Goal: Task Accomplishment & Management: Complete application form

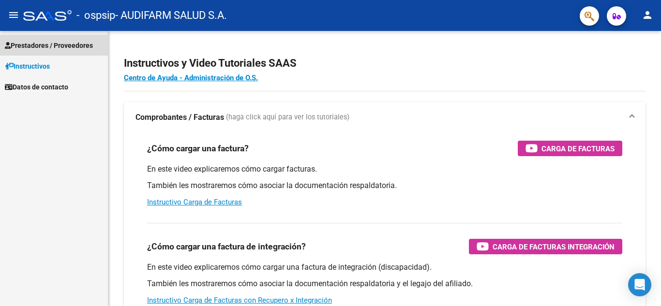
click at [71, 43] on span "Prestadores / Proveedores" at bounding box center [49, 45] width 88 height 11
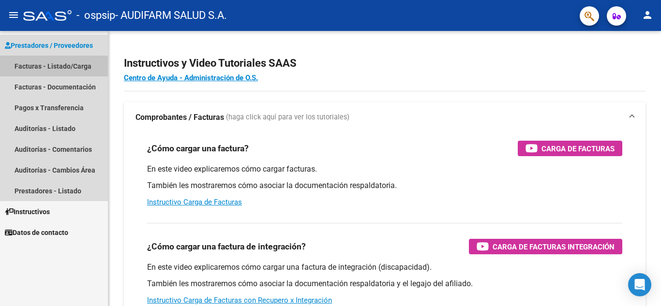
click at [72, 69] on link "Facturas - Listado/Carga" at bounding box center [54, 66] width 108 height 21
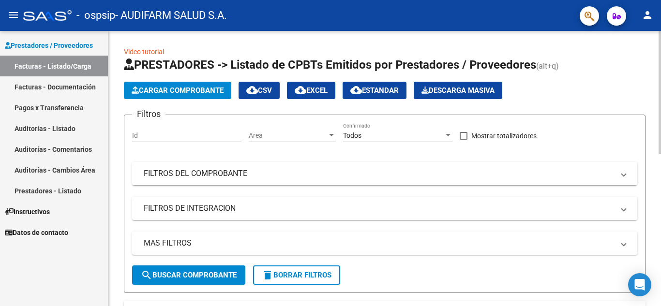
click at [157, 91] on span "Cargar Comprobante" at bounding box center [178, 90] width 92 height 9
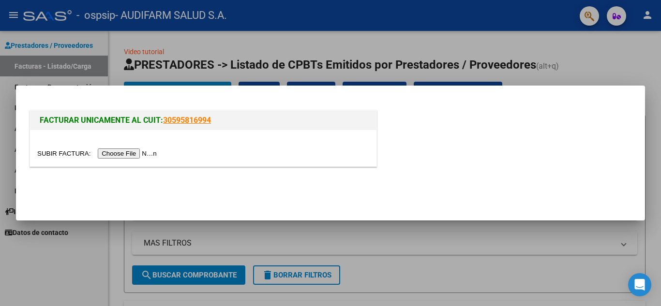
click at [148, 127] on div "FACTURAR UNICAMENTE AL CUIT: 30595816994" at bounding box center [203, 120] width 346 height 19
click at [145, 152] on input "file" at bounding box center [98, 153] width 122 height 10
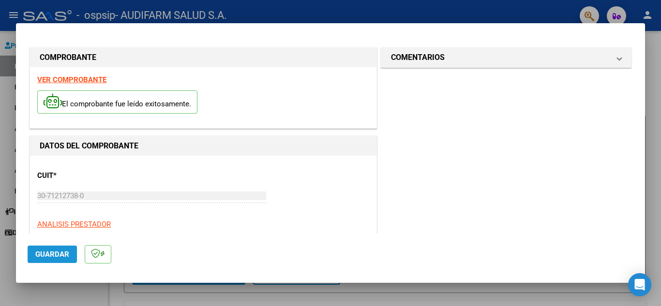
click at [58, 255] on span "Guardar" at bounding box center [52, 254] width 34 height 9
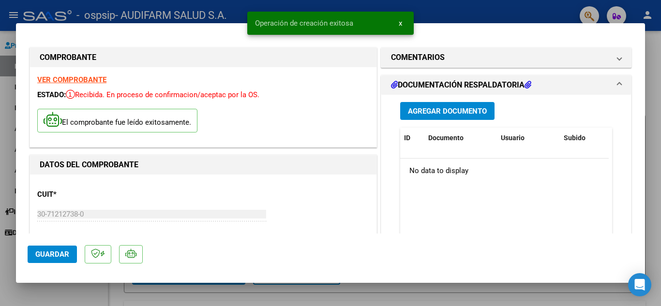
click at [465, 110] on span "Agregar Documento" at bounding box center [447, 111] width 79 height 9
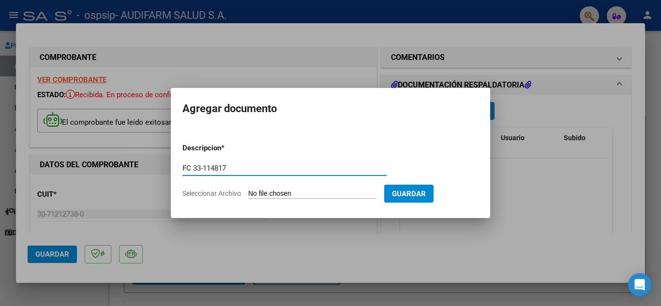
type input "FC 33-114817"
click at [263, 195] on input "Seleccionar Archivo" at bounding box center [312, 194] width 128 height 9
type input "C:\fakepath\FC 0033-00114817.pdf"
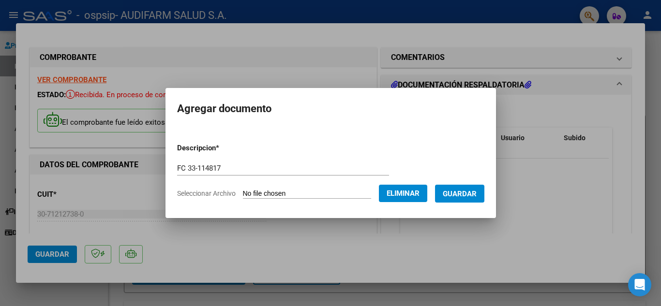
click at [465, 193] on span "Guardar" at bounding box center [460, 194] width 34 height 9
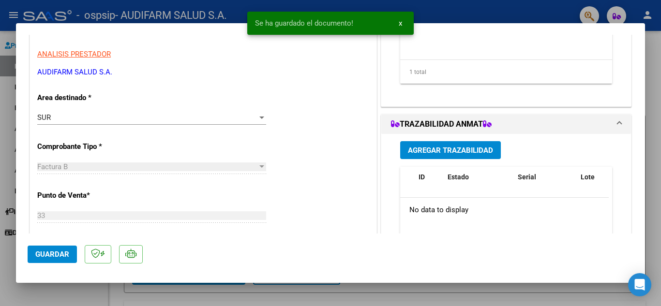
scroll to position [228, 0]
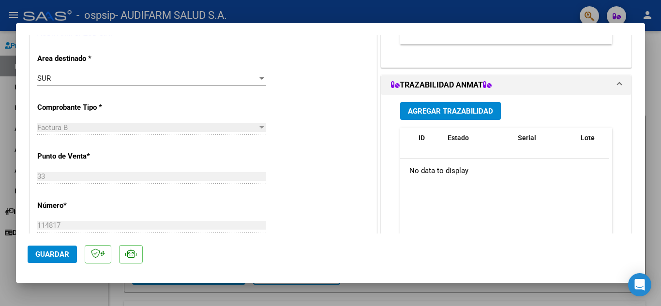
click at [411, 110] on span "Agregar Trazabilidad" at bounding box center [450, 111] width 85 height 9
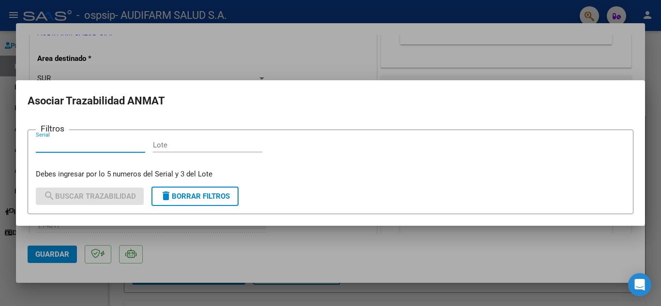
click at [83, 147] on input "Serial" at bounding box center [90, 145] width 109 height 9
type input "10016"
click at [195, 144] on input "Lote" at bounding box center [207, 145] width 109 height 9
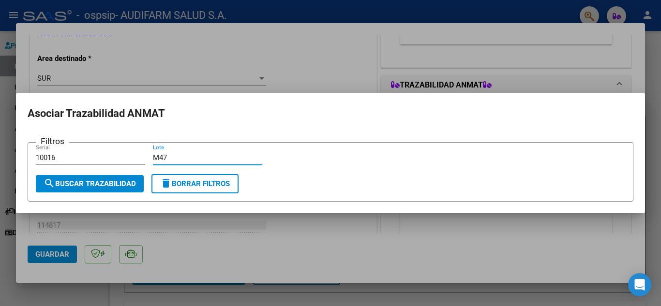
type input "M47"
click at [119, 178] on button "search Buscar Trazabilidad" at bounding box center [90, 183] width 108 height 17
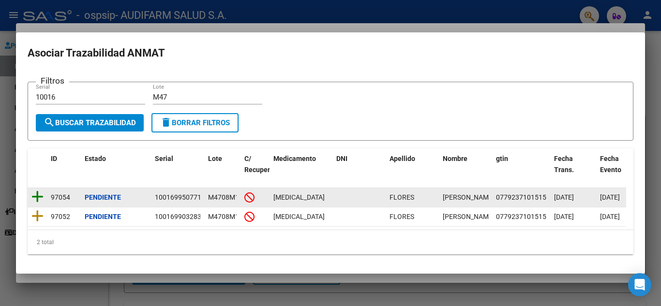
click at [36, 194] on icon at bounding box center [37, 197] width 12 height 14
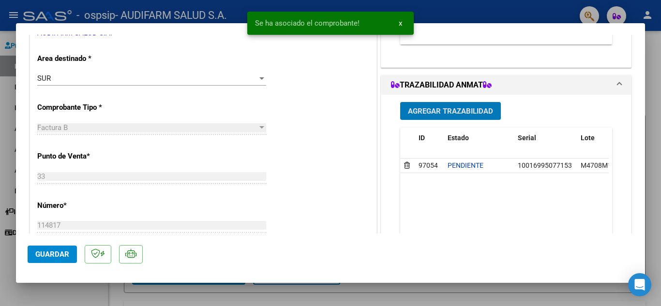
click at [415, 114] on span "Agregar Trazabilidad" at bounding box center [450, 111] width 85 height 9
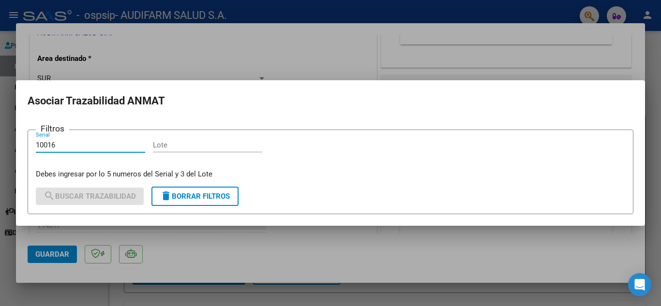
type input "10016"
click at [176, 147] on input "Lote" at bounding box center [207, 145] width 109 height 9
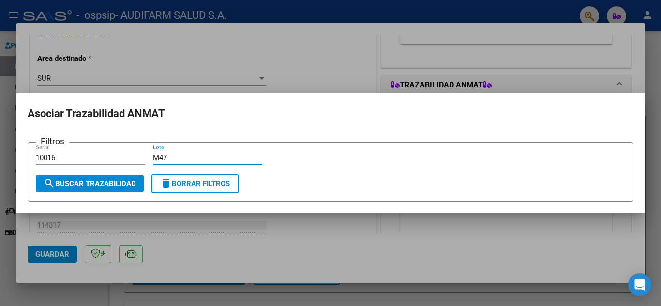
type input "M47"
click at [111, 179] on span "search Buscar Trazabilidad" at bounding box center [90, 183] width 92 height 9
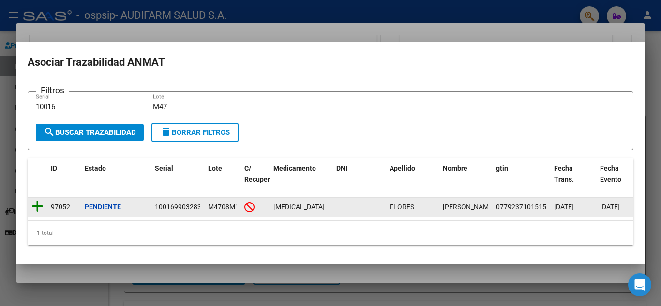
click at [42, 203] on icon at bounding box center [37, 207] width 12 height 14
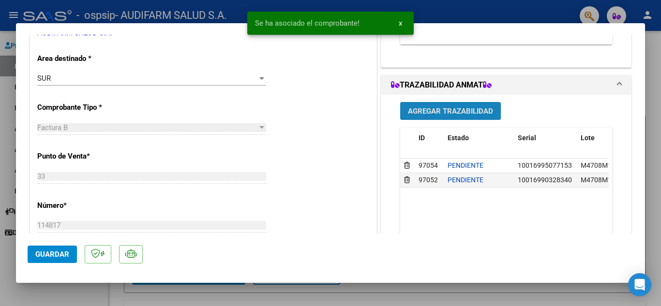
click at [474, 115] on span "Agregar Trazabilidad" at bounding box center [450, 111] width 85 height 9
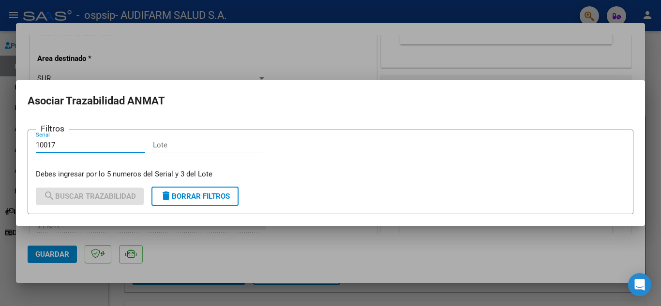
type input "10017"
click at [205, 147] on input "Lote" at bounding box center [207, 145] width 109 height 9
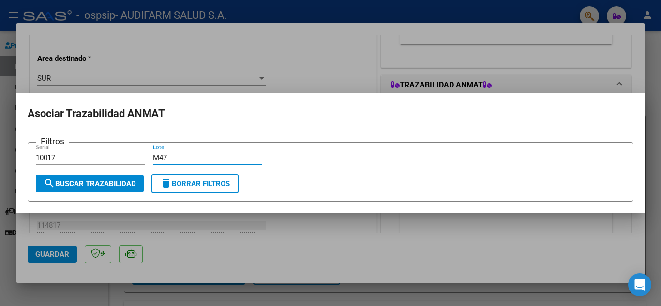
type input "M47"
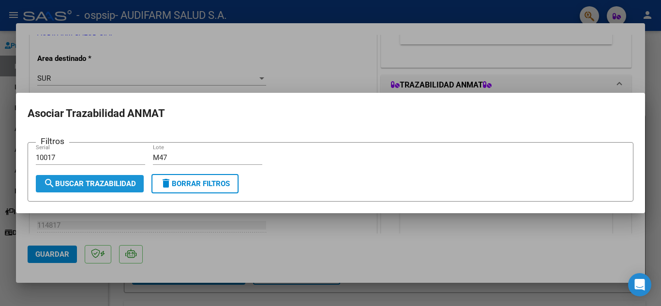
click at [106, 180] on span "search Buscar Trazabilidad" at bounding box center [90, 183] width 92 height 9
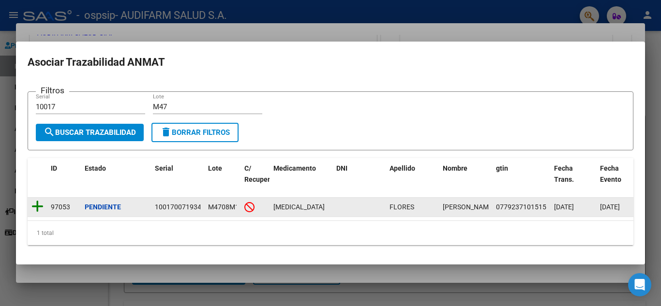
click at [41, 200] on icon at bounding box center [37, 207] width 12 height 14
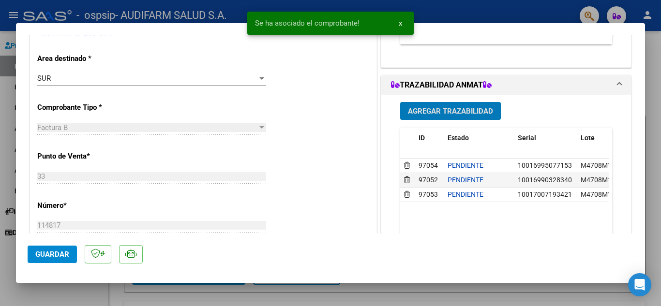
click at [54, 250] on span "Guardar" at bounding box center [52, 254] width 34 height 9
click at [653, 96] on div at bounding box center [330, 153] width 661 height 306
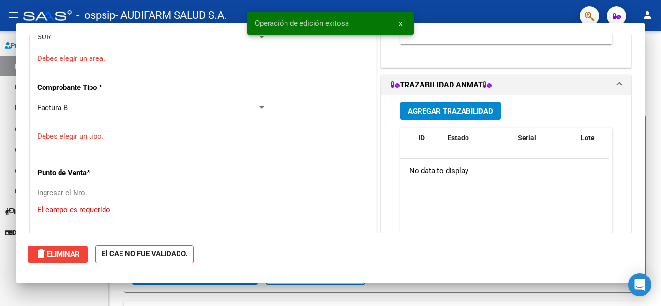
scroll to position [0, 0]
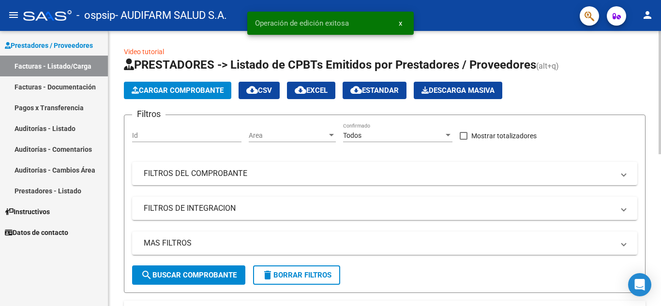
click at [188, 93] on span "Cargar Comprobante" at bounding box center [178, 90] width 92 height 9
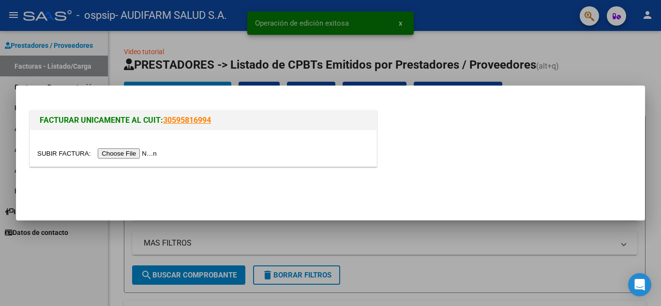
click at [104, 153] on input "file" at bounding box center [98, 153] width 122 height 10
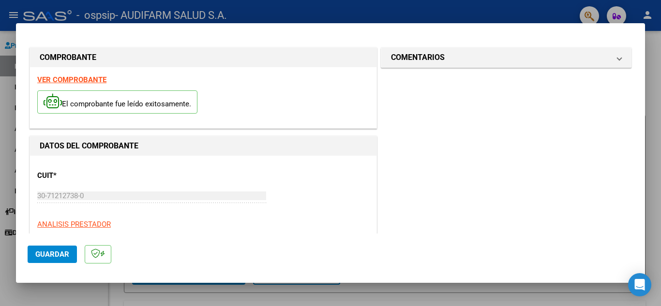
click at [51, 253] on span "Guardar" at bounding box center [52, 254] width 34 height 9
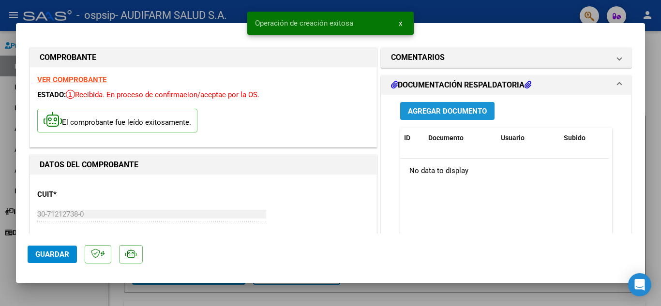
click at [458, 113] on span "Agregar Documento" at bounding box center [447, 111] width 79 height 9
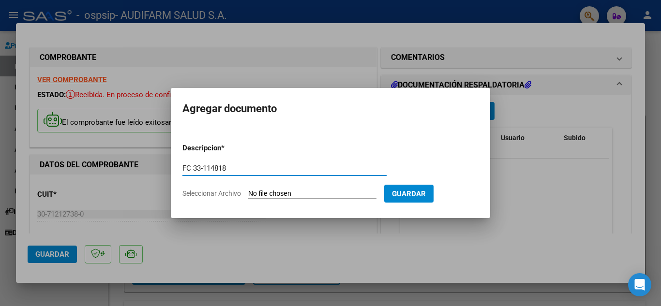
type input "FC 33-114818"
click at [305, 194] on input "Seleccionar Archivo" at bounding box center [312, 194] width 128 height 9
type input "C:\fakepath\FC 0033-00114818.pdf"
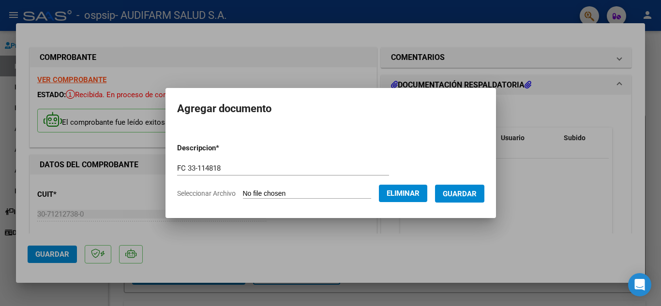
click at [466, 192] on span "Guardar" at bounding box center [460, 194] width 34 height 9
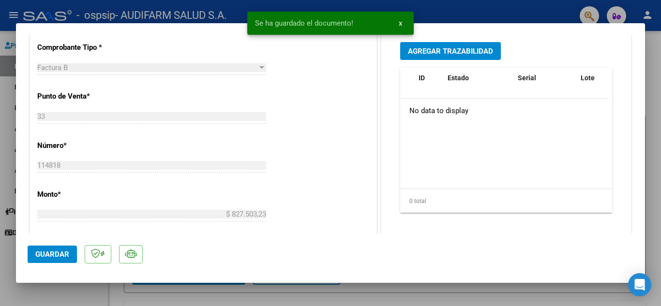
scroll to position [220, 0]
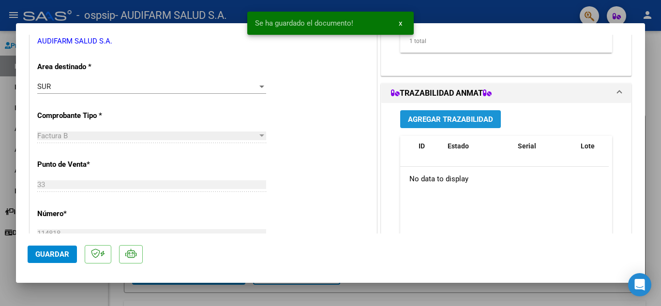
click at [435, 116] on span "Agregar Trazabilidad" at bounding box center [450, 119] width 85 height 9
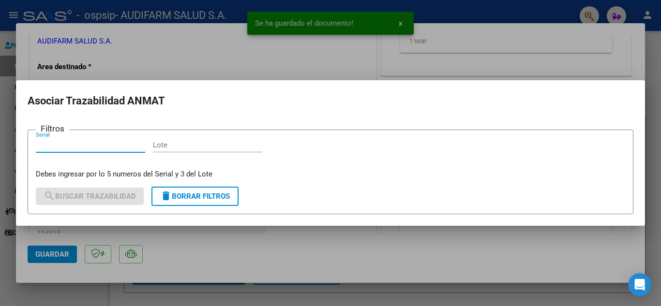
click at [85, 144] on input "Serial" at bounding box center [90, 145] width 109 height 9
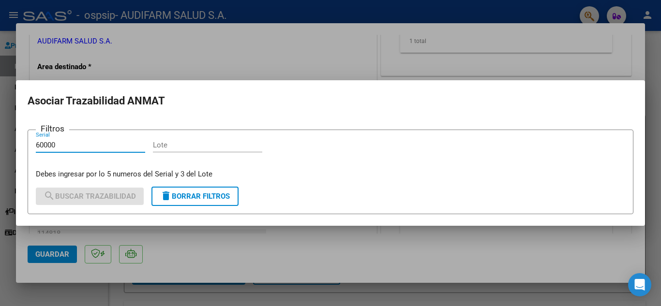
type input "60000"
click at [180, 148] on input "Lote" at bounding box center [207, 145] width 109 height 9
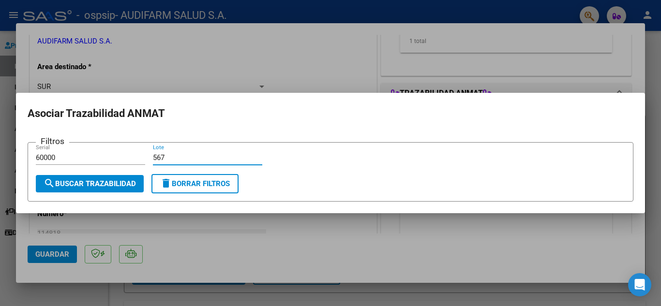
type input "567"
click at [109, 174] on div "60000 Serial" at bounding box center [90, 162] width 109 height 24
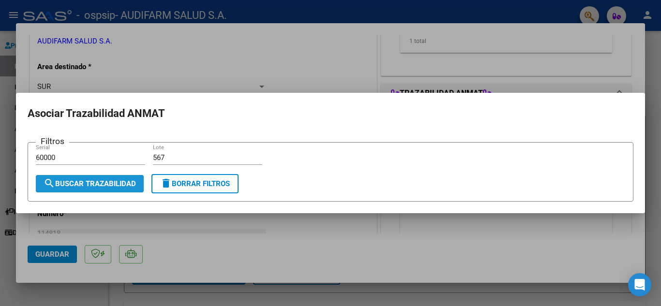
click at [111, 181] on span "search Buscar Trazabilidad" at bounding box center [90, 183] width 92 height 9
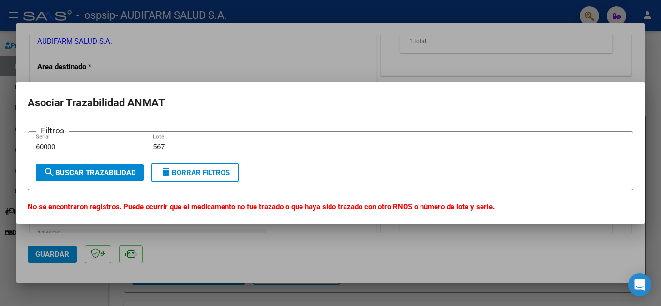
click at [101, 148] on input "60000" at bounding box center [90, 147] width 109 height 9
type input "60004"
click at [107, 170] on span "search Buscar Trazabilidad" at bounding box center [90, 172] width 92 height 9
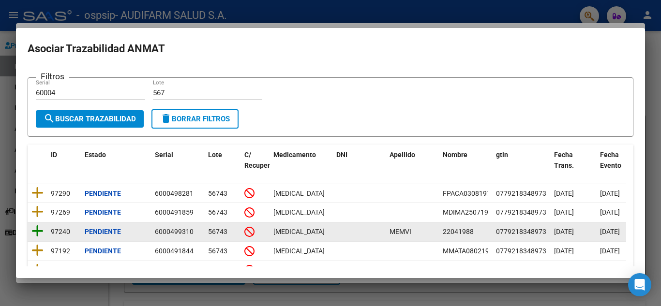
click at [35, 231] on icon at bounding box center [37, 231] width 12 height 14
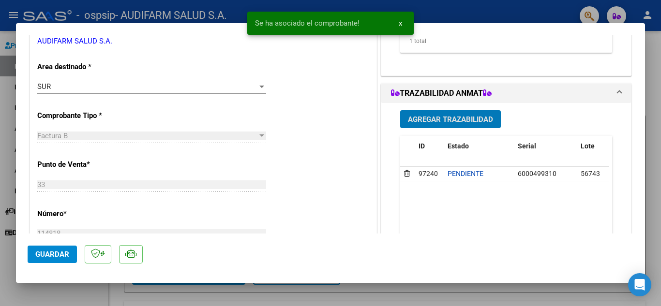
click at [63, 249] on button "Guardar" at bounding box center [52, 254] width 49 height 17
click at [660, 141] on div at bounding box center [330, 153] width 661 height 306
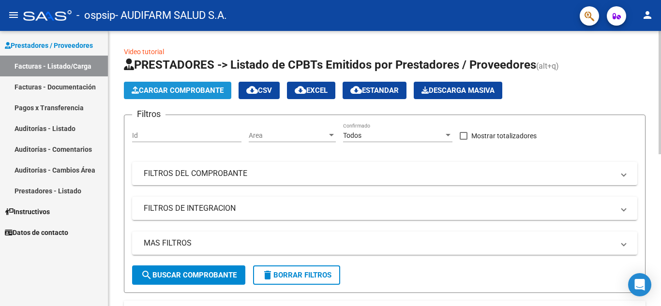
click at [192, 90] on span "Cargar Comprobante" at bounding box center [178, 90] width 92 height 9
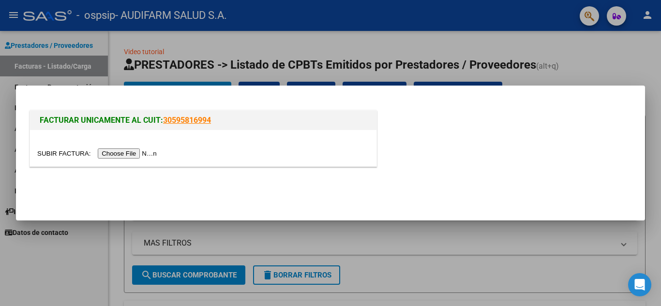
click at [149, 152] on input "file" at bounding box center [98, 153] width 122 height 10
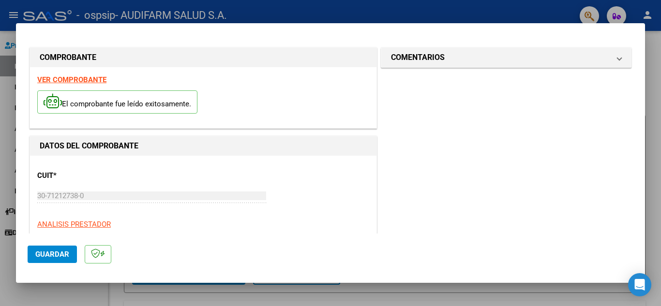
click at [49, 257] on span "Guardar" at bounding box center [52, 254] width 34 height 9
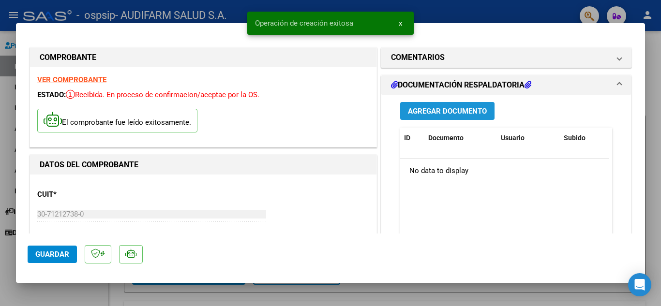
click at [436, 114] on span "Agregar Documento" at bounding box center [447, 111] width 79 height 9
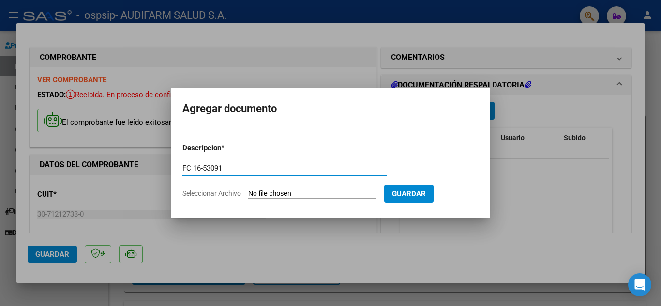
type input "FC 16-53091"
click at [267, 193] on input "Seleccionar Archivo" at bounding box center [312, 194] width 128 height 9
type input "C:\fakepath\FC 0016-00053091.pdf"
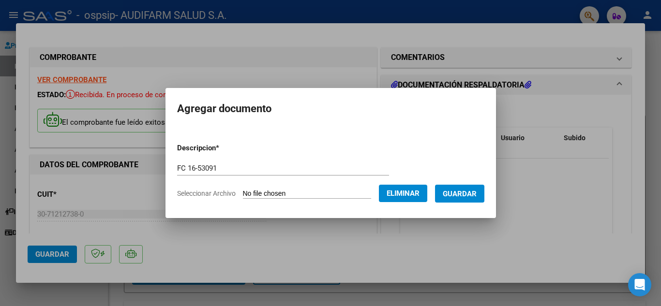
click at [474, 191] on span "Guardar" at bounding box center [460, 194] width 34 height 9
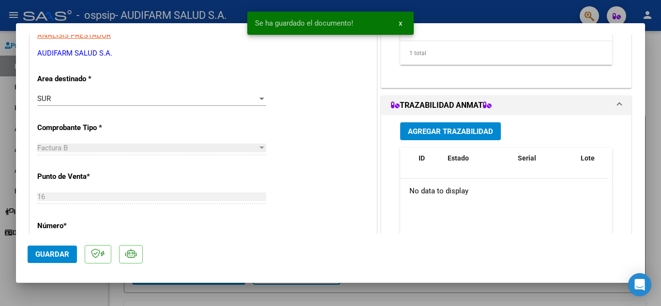
scroll to position [220, 0]
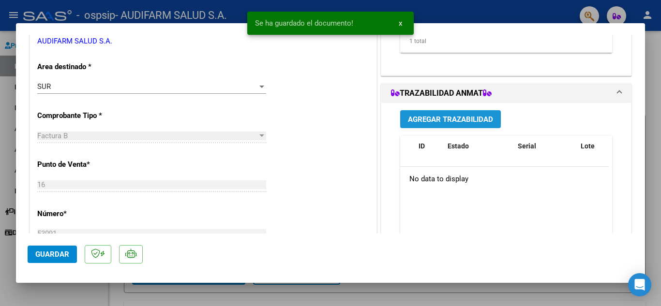
click at [442, 116] on span "Agregar Trazabilidad" at bounding box center [450, 119] width 85 height 9
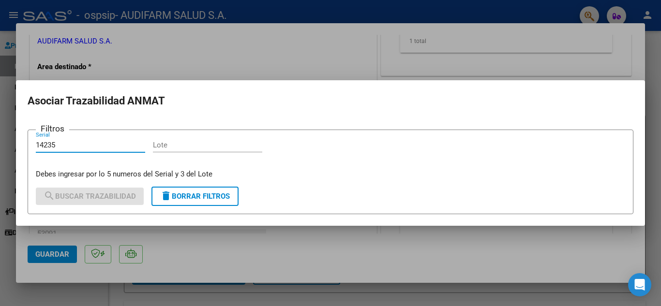
type input "14235"
click at [215, 149] on div "Lote" at bounding box center [207, 145] width 109 height 15
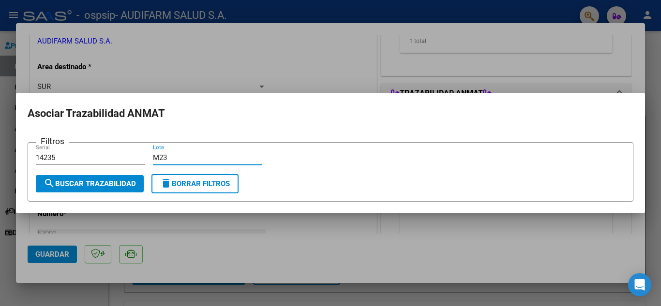
type input "M23"
click at [63, 179] on span "search Buscar Trazabilidad" at bounding box center [90, 183] width 92 height 9
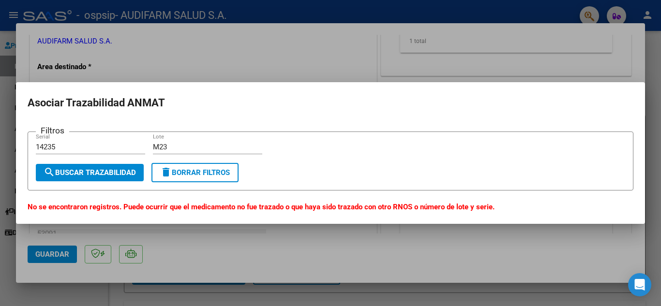
click at [67, 143] on input "14235" at bounding box center [90, 147] width 109 height 9
click at [609, 250] on div at bounding box center [330, 153] width 661 height 306
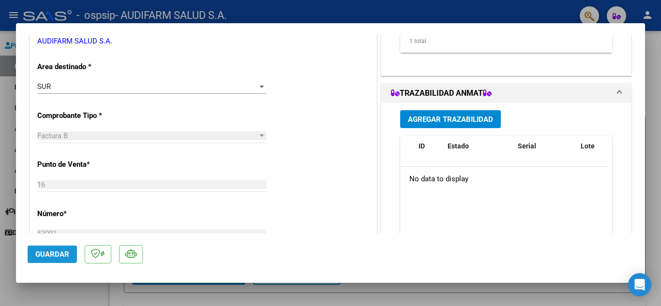
click at [46, 256] on span "Guardar" at bounding box center [52, 254] width 34 height 9
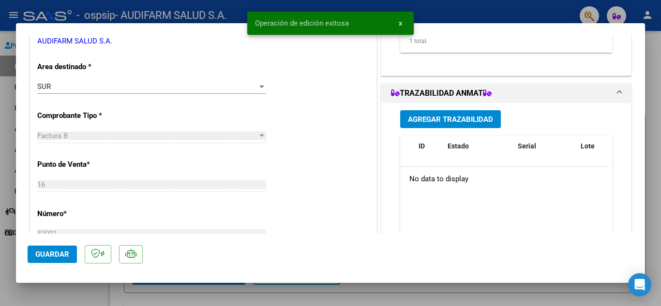
click at [652, 95] on div at bounding box center [330, 153] width 661 height 306
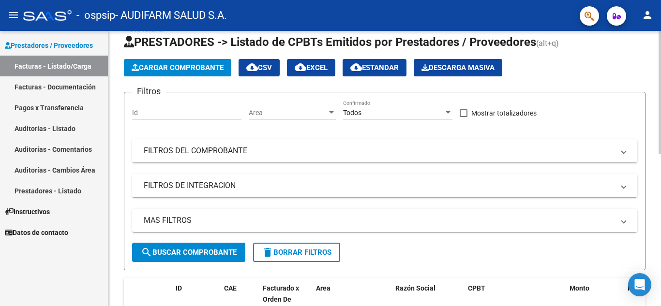
scroll to position [0, 0]
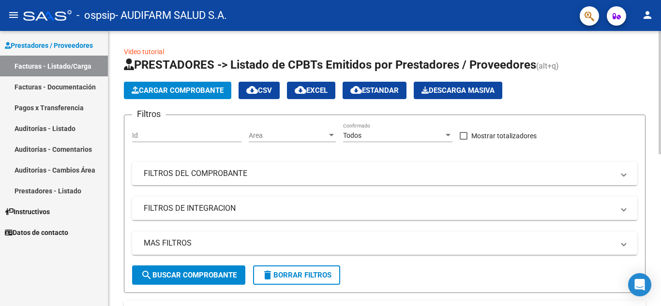
click at [660, 76] on div at bounding box center [659, 92] width 2 height 123
